Goal: Check status: Check status

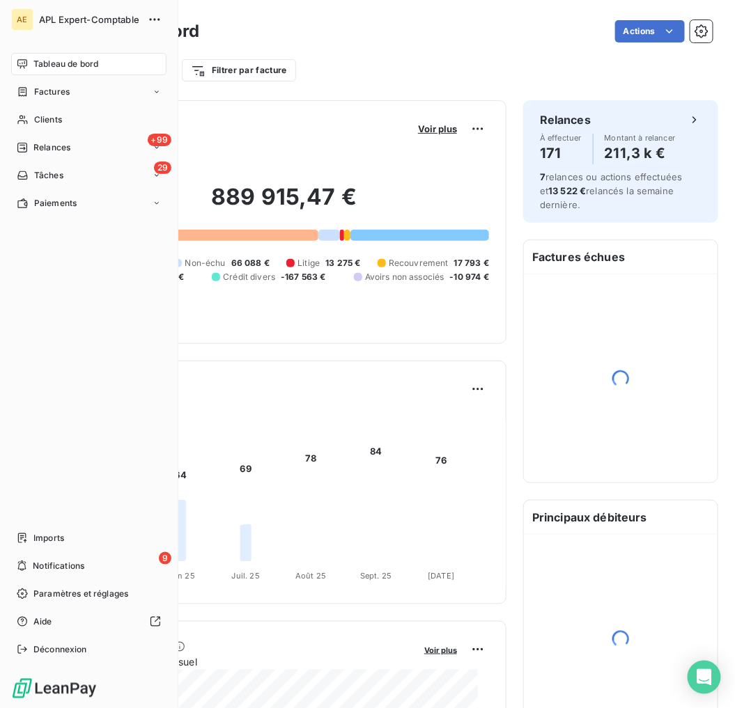
drag, startPoint x: 39, startPoint y: 121, endPoint x: 122, endPoint y: 106, distance: 84.2
click at [39, 121] on span "Clients" at bounding box center [48, 120] width 28 height 13
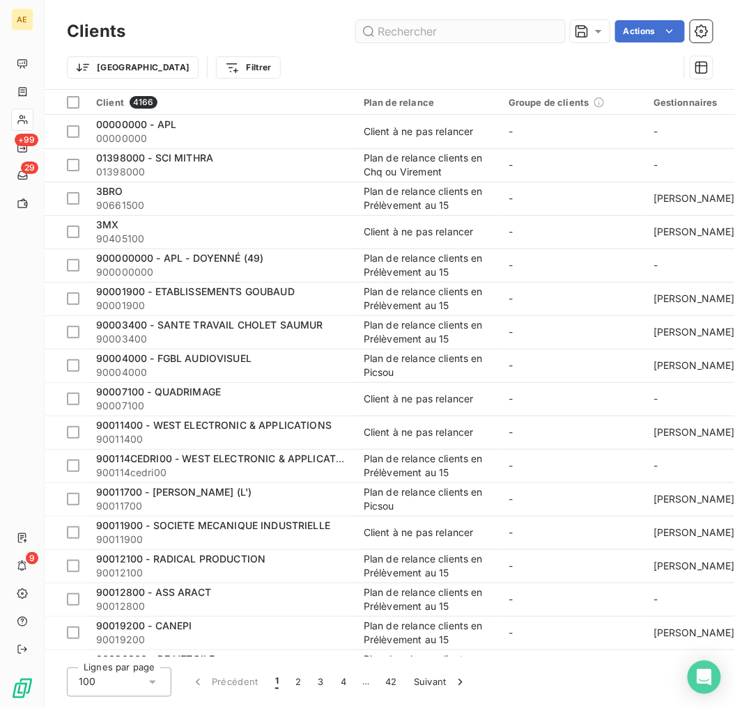
click at [519, 26] on input "text" at bounding box center [460, 31] width 209 height 22
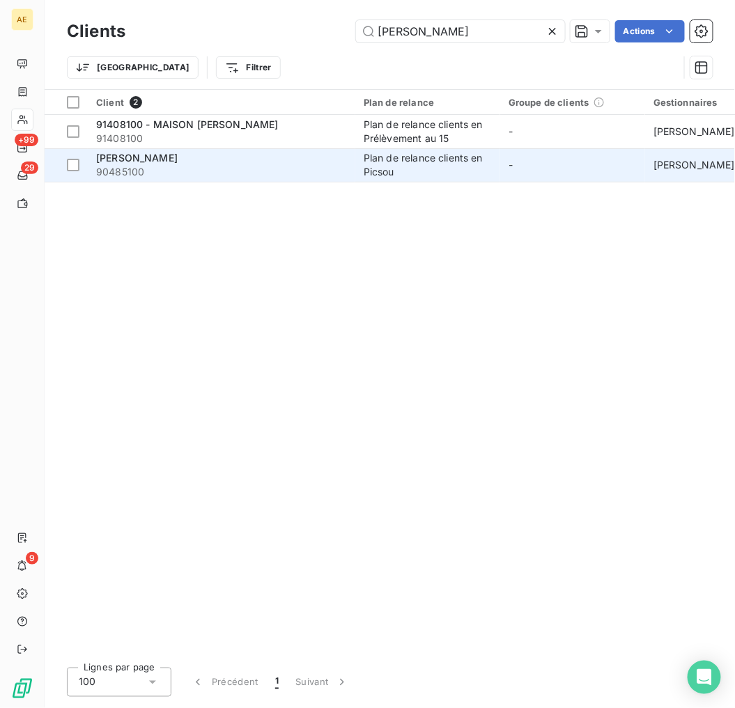
type input "[PERSON_NAME]"
click at [260, 167] on span "90485100" at bounding box center [221, 172] width 251 height 14
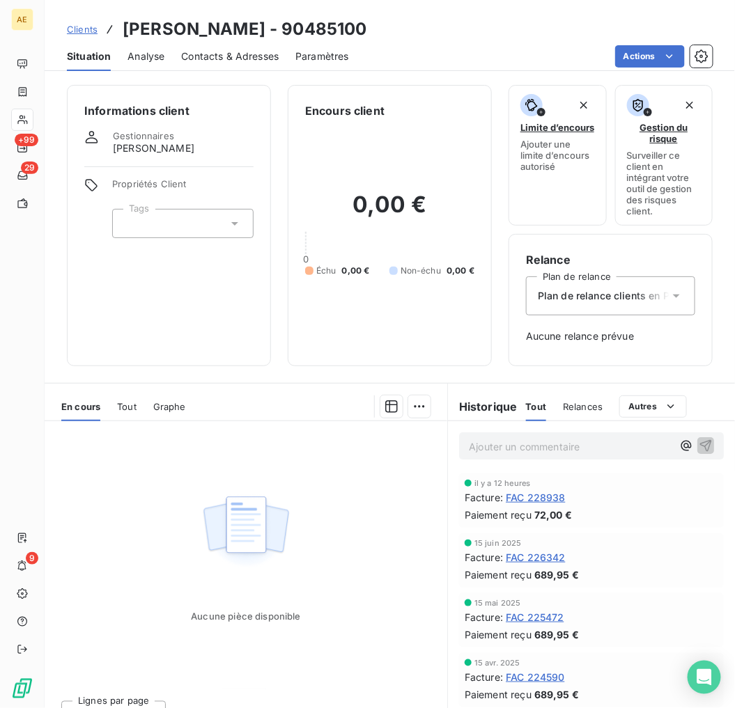
click at [554, 502] on span "FAC 228938" at bounding box center [536, 497] width 60 height 15
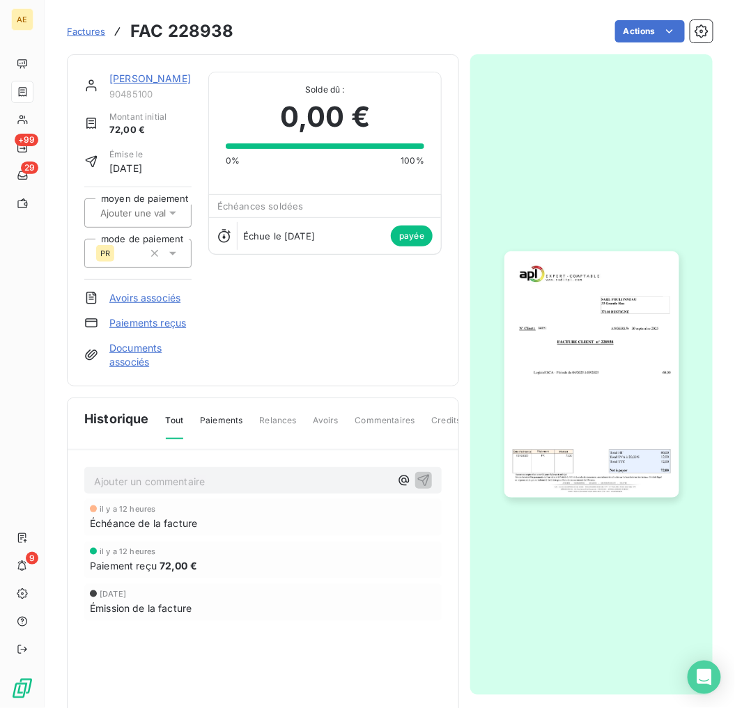
click at [591, 374] on img "button" at bounding box center [591, 374] width 175 height 247
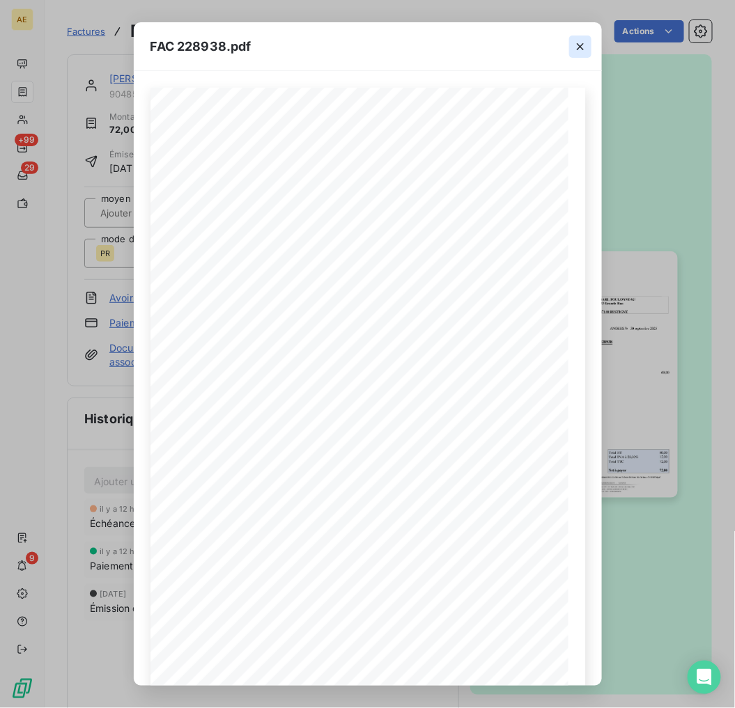
click at [574, 47] on icon "button" at bounding box center [580, 47] width 14 height 14
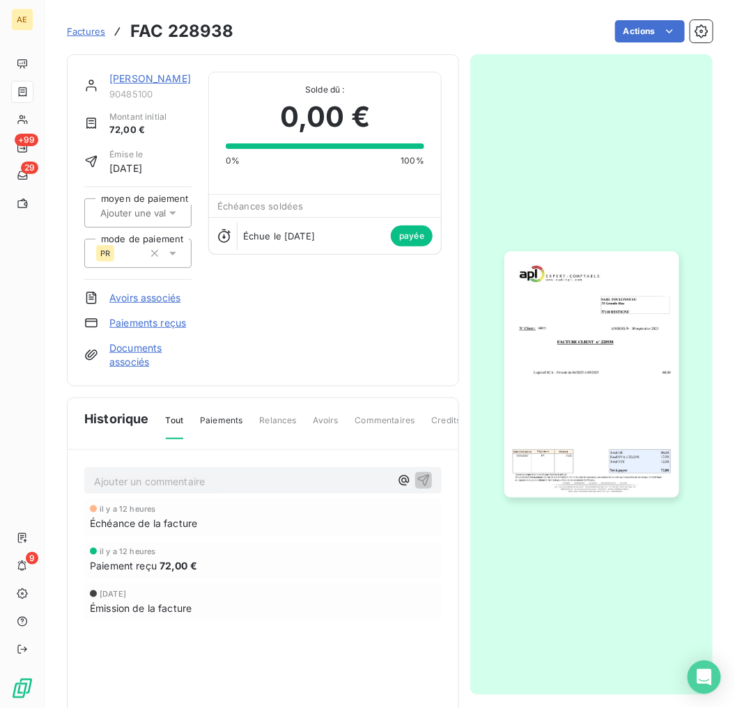
click at [115, 77] on link "[PERSON_NAME]" at bounding box center [150, 78] width 82 height 12
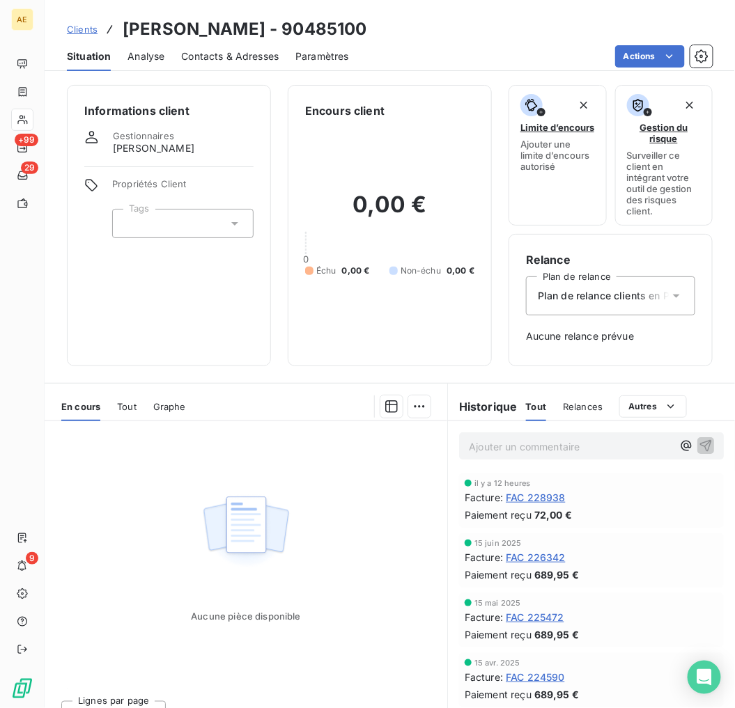
click at [77, 30] on span "Clients" at bounding box center [82, 29] width 31 height 11
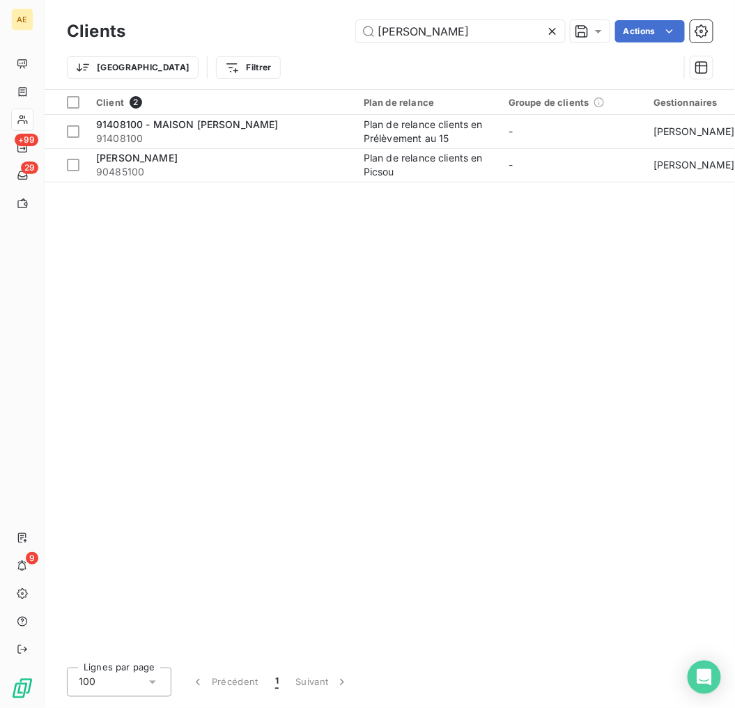
drag, startPoint x: 483, startPoint y: 39, endPoint x: 168, endPoint y: 42, distance: 314.9
click at [168, 42] on div "Clients [PERSON_NAME] Actions" at bounding box center [390, 31] width 646 height 29
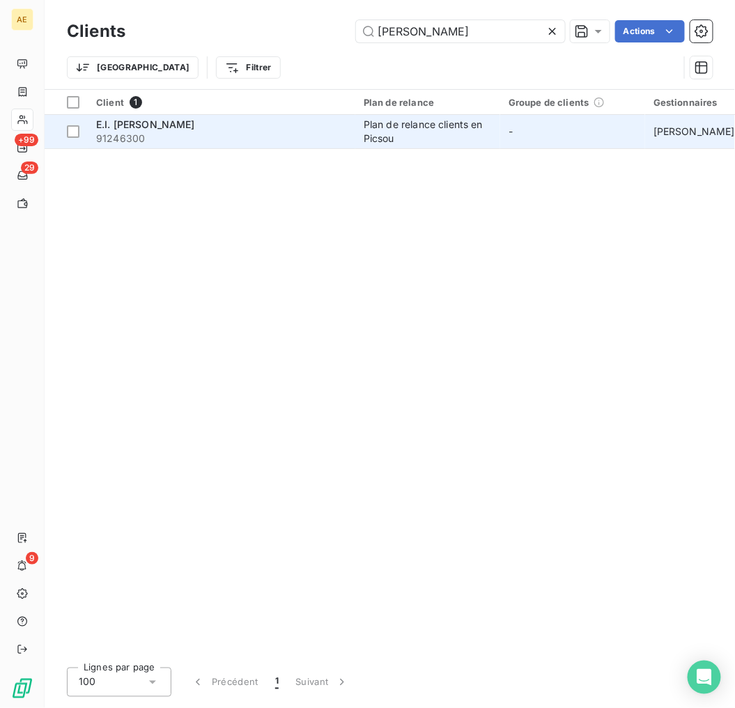
type input "[PERSON_NAME]"
click at [188, 132] on span "91246300" at bounding box center [221, 139] width 251 height 14
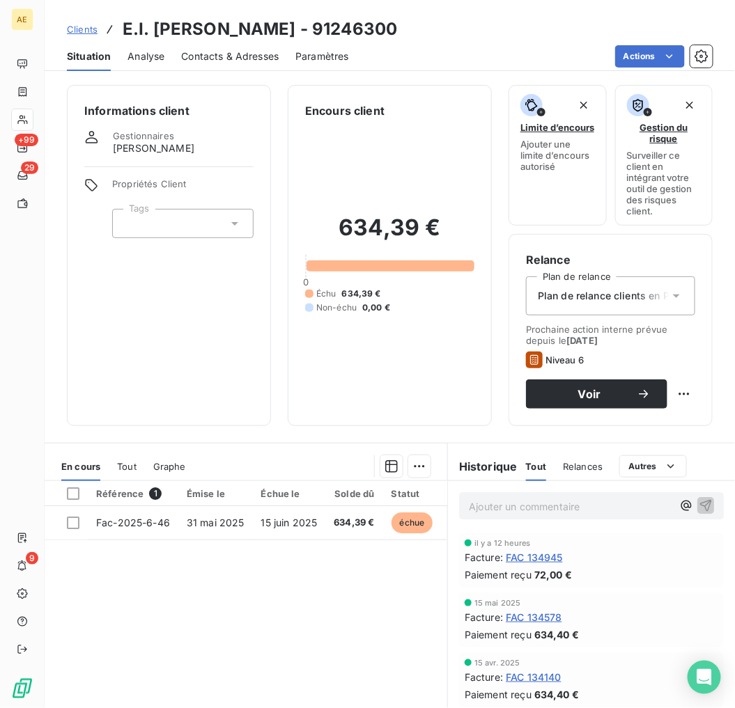
click at [506, 556] on span "FAC 134945" at bounding box center [534, 557] width 57 height 15
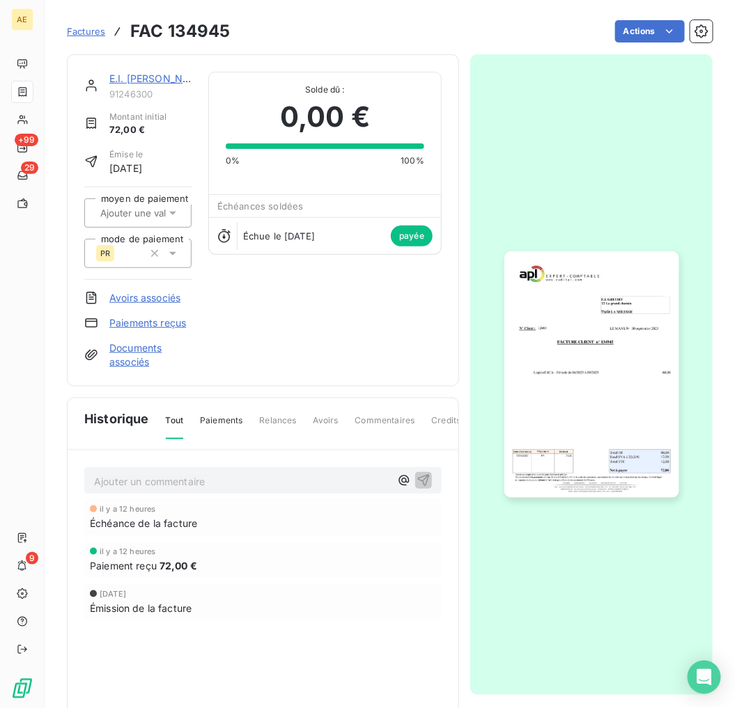
click at [548, 401] on img "button" at bounding box center [591, 374] width 175 height 247
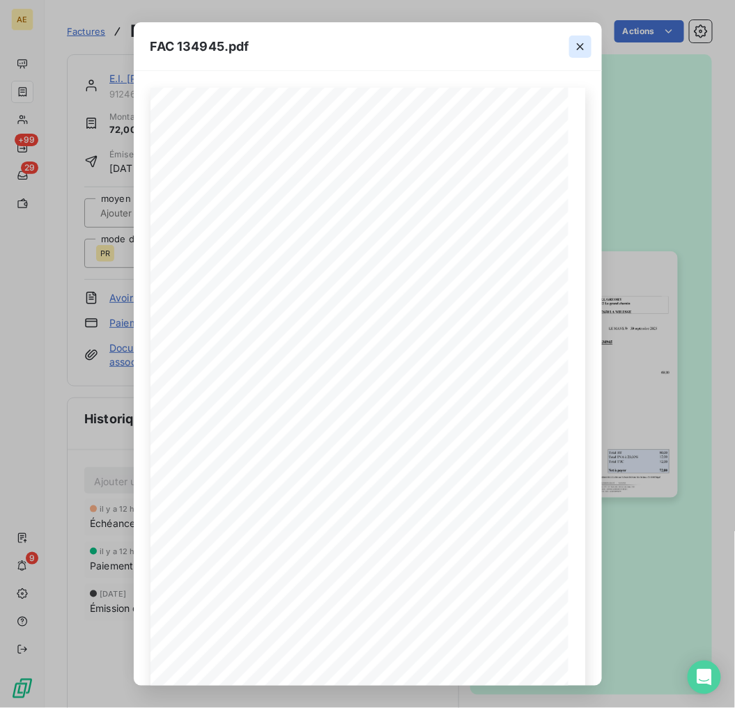
click at [576, 47] on icon "button" at bounding box center [580, 47] width 14 height 14
